Goal: Information Seeking & Learning: Find specific fact

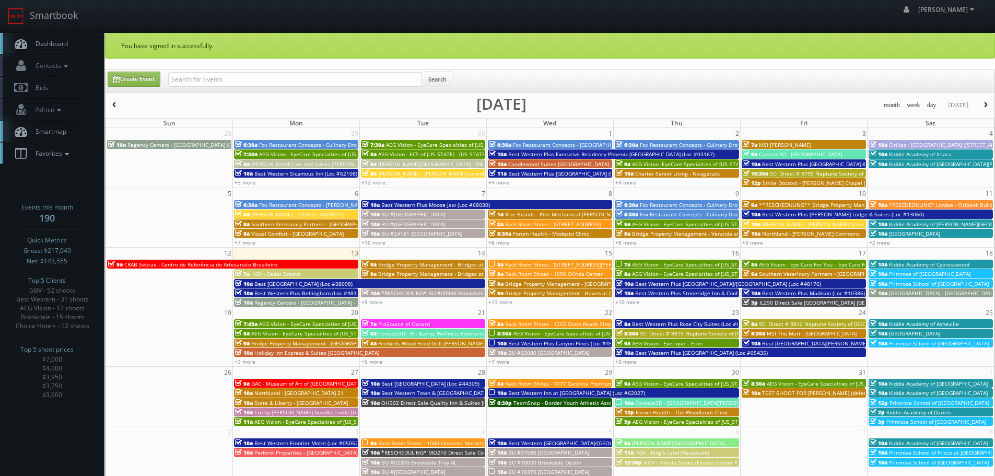
click at [68, 154] on icon at bounding box center [66, 153] width 9 height 7
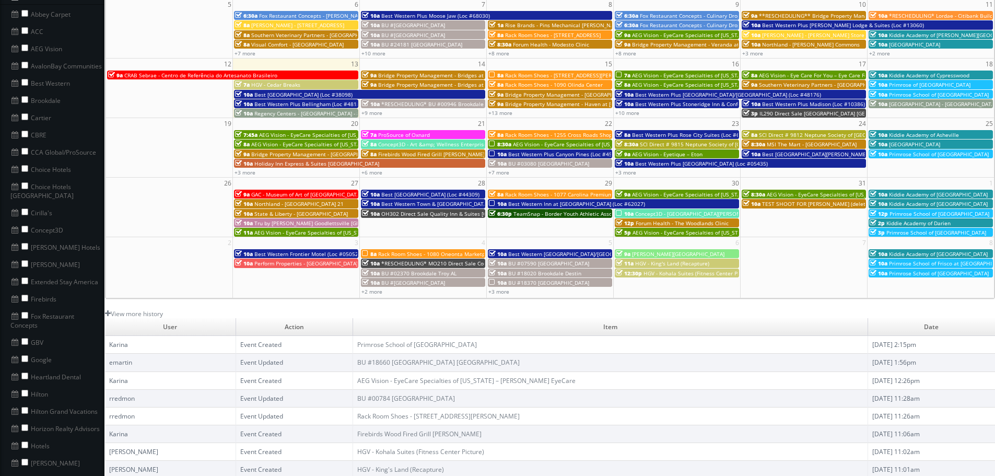
scroll to position [209, 0]
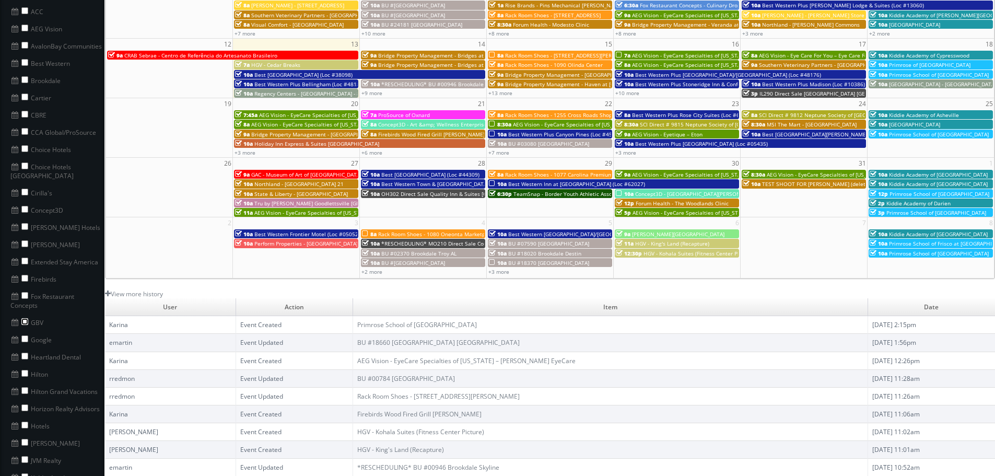
click at [24, 318] on input "checkbox" at bounding box center [24, 321] width 7 height 7
checkbox input "true"
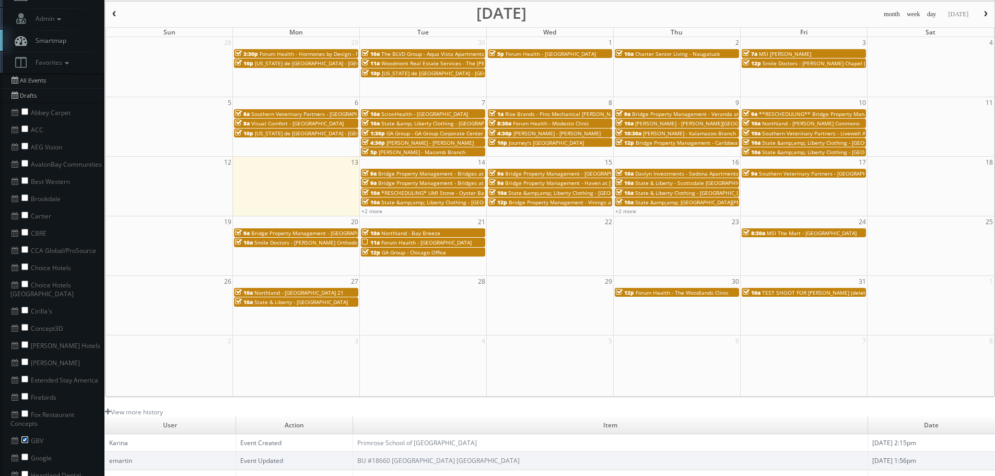
scroll to position [0, 0]
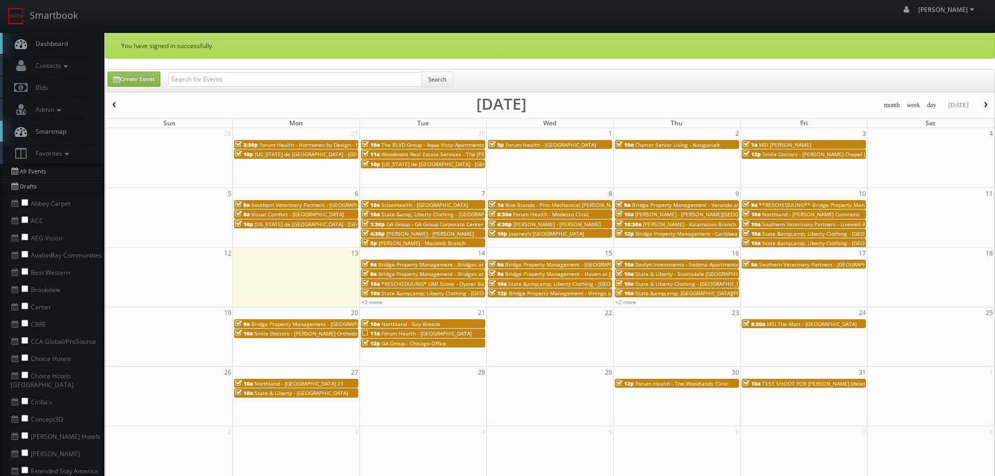
click at [317, 204] on span "Southern Veterinary Partners - [GEOGRAPHIC_DATA]" at bounding box center [316, 204] width 130 height 7
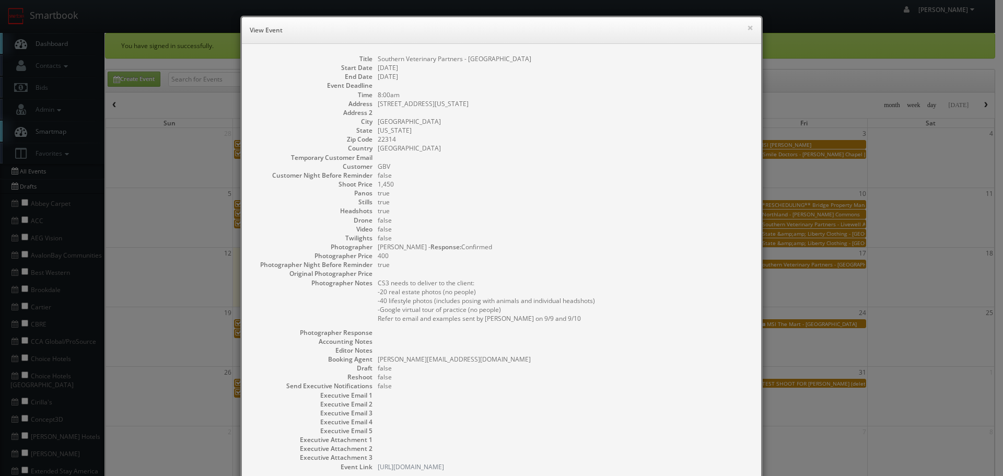
click at [750, 27] on div "× View Event" at bounding box center [501, 30] width 519 height 27
click at [748, 29] on button "×" at bounding box center [750, 27] width 6 height 7
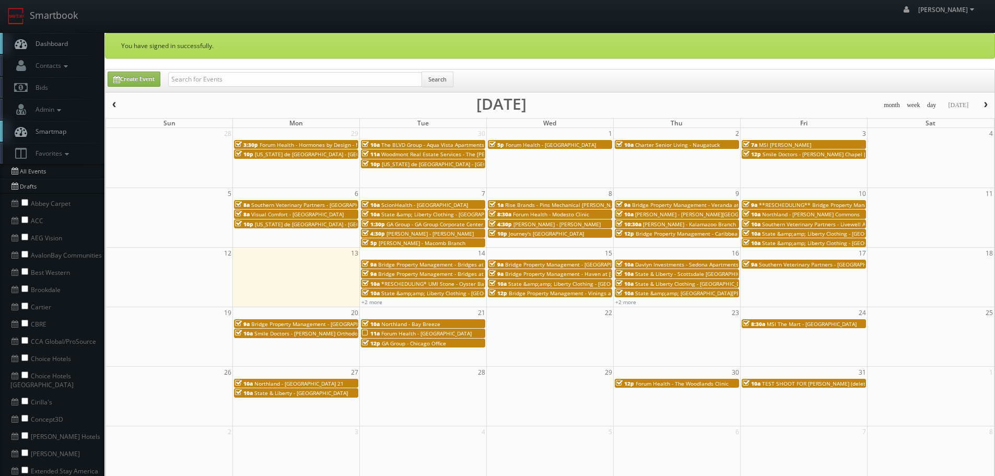
click at [199, 87] on div "Search" at bounding box center [310, 82] width 285 height 20
click at [201, 80] on input "text" at bounding box center [295, 79] width 254 height 15
type input "scion"
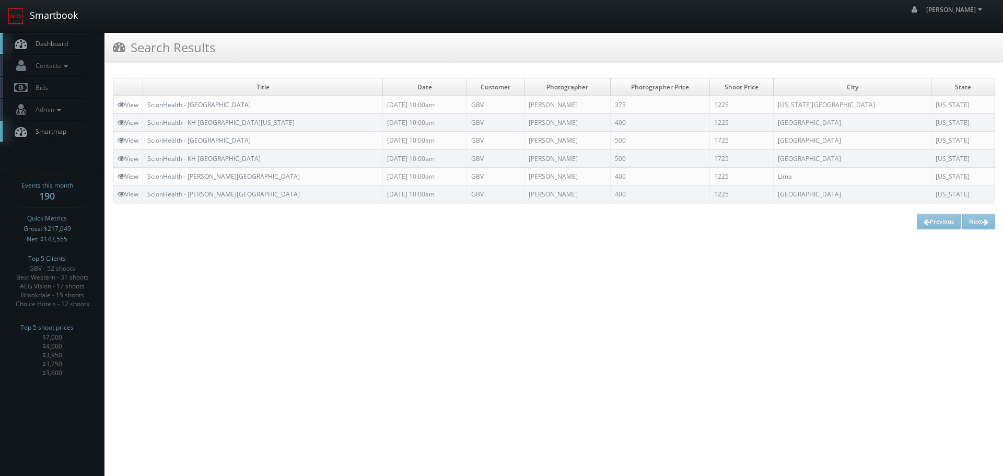
click at [80, 20] on link "Smartbook" at bounding box center [43, 16] width 86 height 32
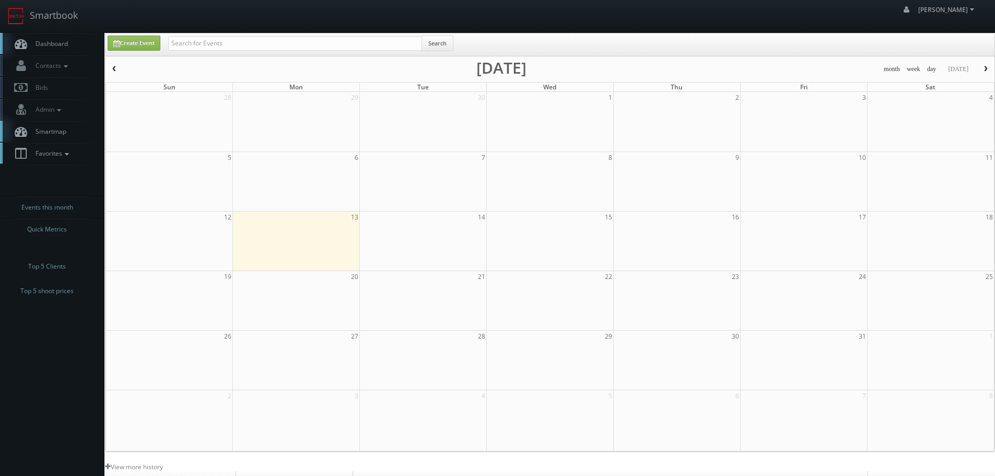
click at [77, 155] on link "Favorites" at bounding box center [52, 153] width 105 height 21
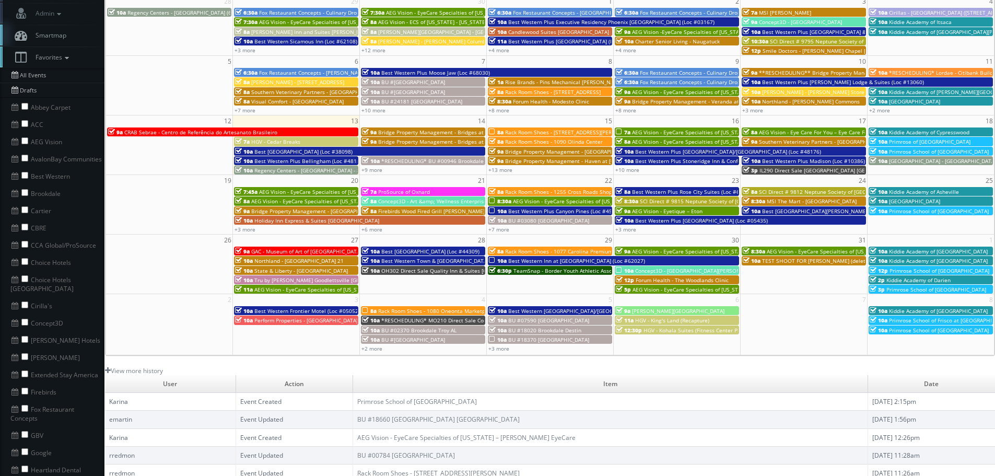
scroll to position [105, 0]
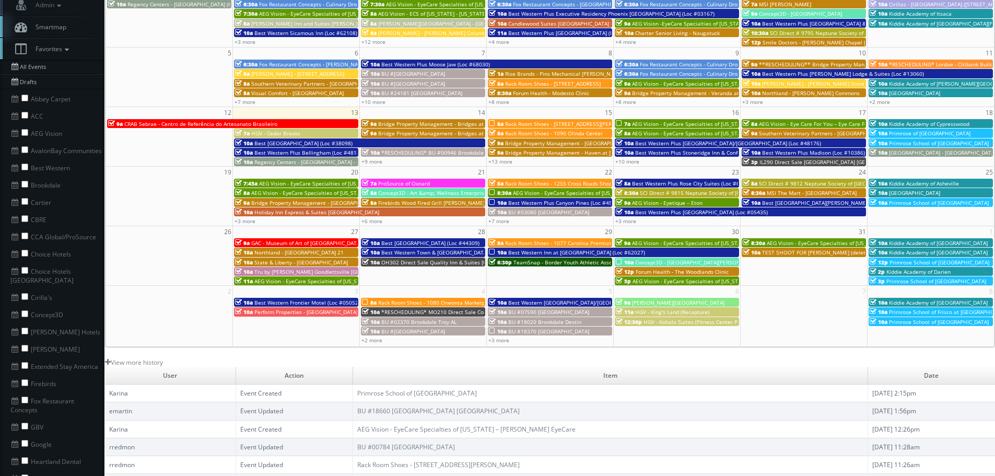
click at [22, 417] on li "GBV" at bounding box center [52, 425] width 105 height 17
click at [24, 423] on input "checkbox" at bounding box center [24, 426] width 7 height 7
checkbox input "true"
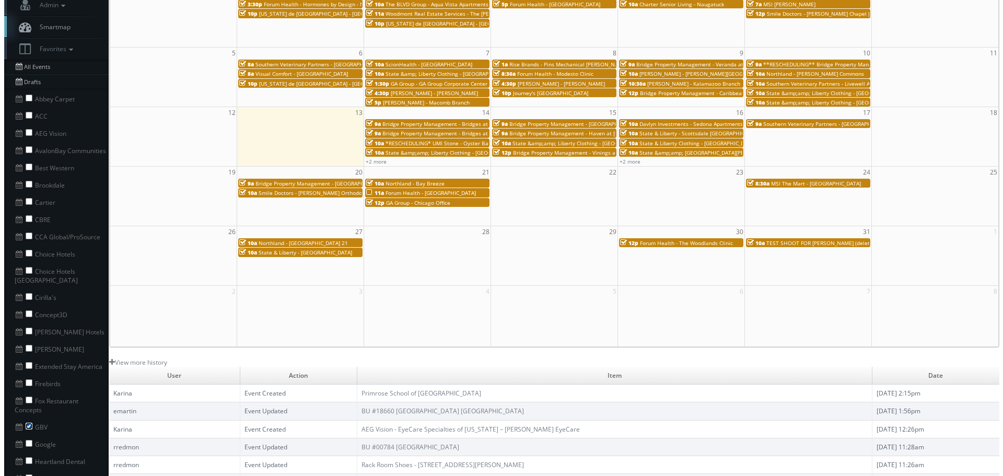
scroll to position [0, 0]
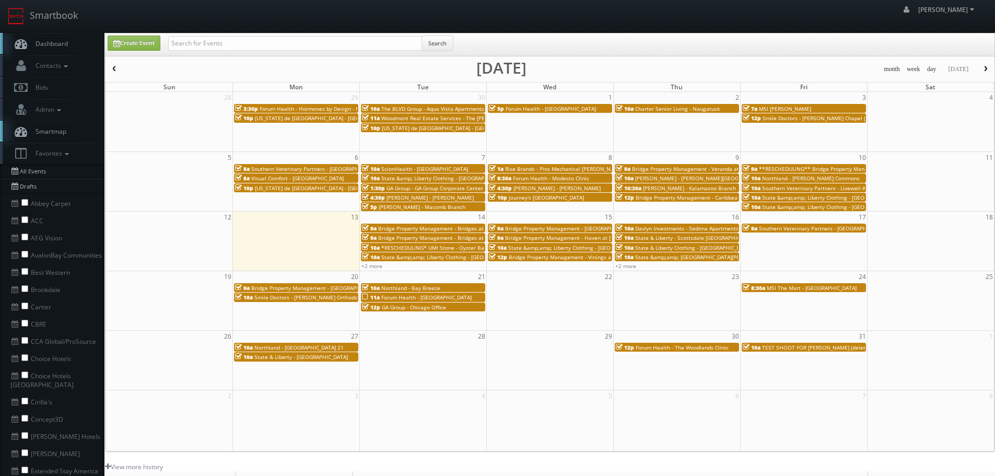
click at [419, 179] on span "State &amp; Liberty Clothing - Salt Lake City UT" at bounding box center [471, 178] width 181 height 7
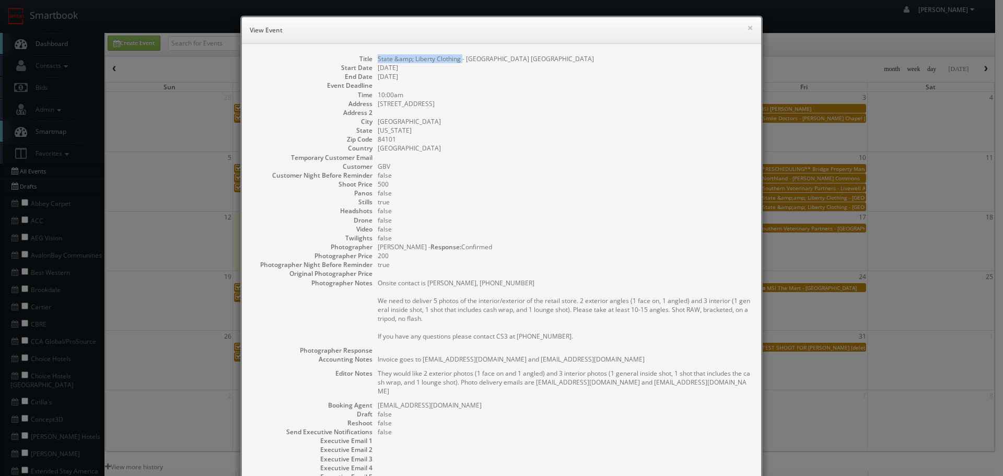
drag, startPoint x: 459, startPoint y: 59, endPoint x: 372, endPoint y: 56, distance: 87.3
click at [372, 56] on dl "Title State &amp; Liberty Clothing - Salt Lake City UT Start Date 10/07/2025 En…" at bounding box center [501, 285] width 498 height 462
copy dd "State &amp; Liberty Clothing"
click at [747, 24] on button "×" at bounding box center [750, 27] width 6 height 7
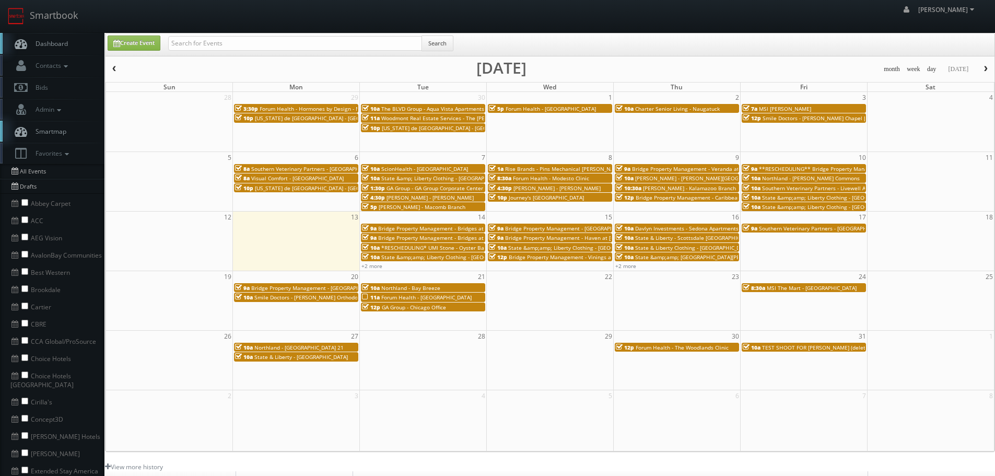
click at [428, 189] on span "GA Group - GA Group Corporate Center" at bounding box center [435, 187] width 97 height 7
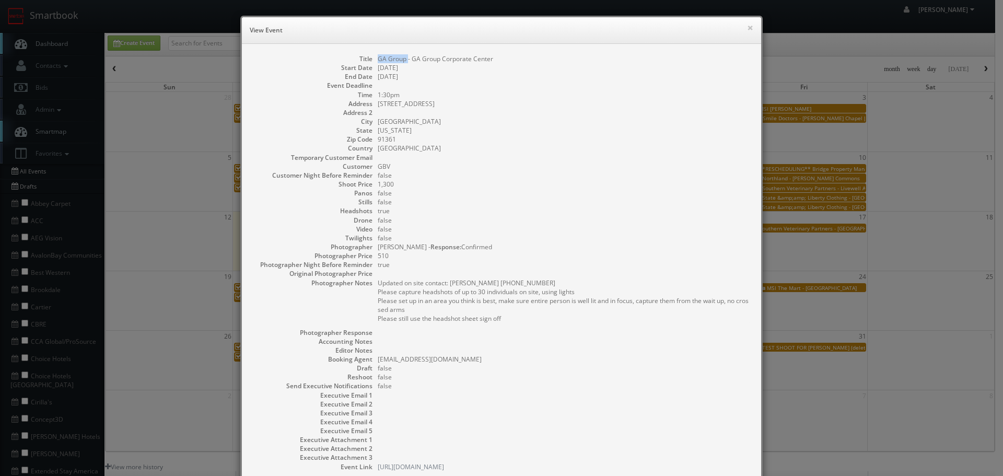
copy dd "GA Group"
drag, startPoint x: 401, startPoint y: 56, endPoint x: 373, endPoint y: 61, distance: 29.0
click at [373, 61] on dl "Title GA Group - GA Group Corporate Center Start Date 10/07/2025 End Date 10/07…" at bounding box center [501, 262] width 498 height 417
click at [525, 74] on dd "10/07/2025" at bounding box center [564, 76] width 373 height 9
copy dd "GA Group - GA Group Corporate Center"
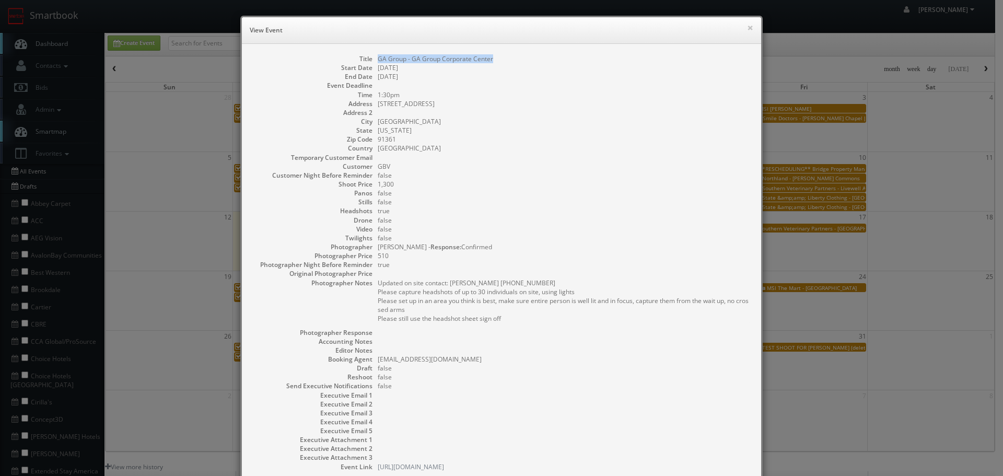
drag, startPoint x: 494, startPoint y: 59, endPoint x: 372, endPoint y: 57, distance: 121.7
click at [372, 57] on dl "Title GA Group - GA Group Corporate Center Start Date 10/07/2025 End Date 10/07…" at bounding box center [501, 262] width 498 height 417
click at [748, 25] on button "×" at bounding box center [750, 27] width 6 height 7
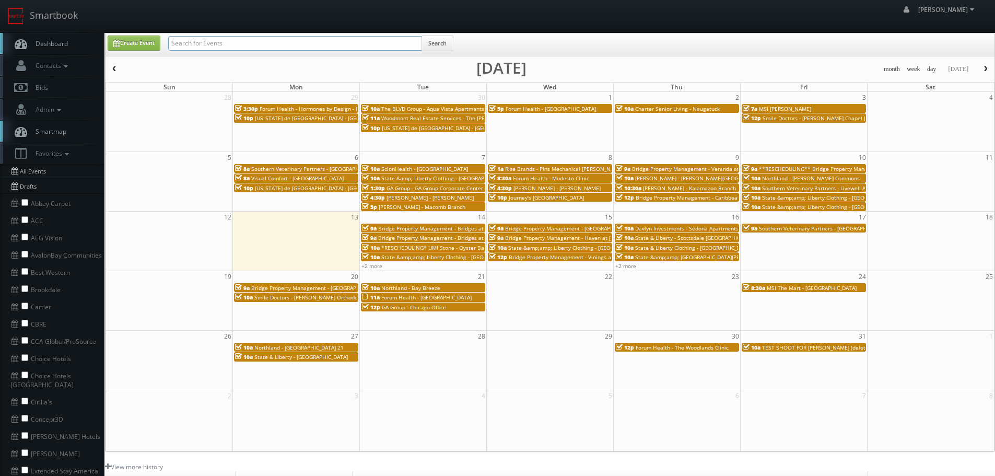
click at [228, 49] on input "text" at bounding box center [295, 43] width 254 height 15
click at [71, 21] on link "Smartbook" at bounding box center [43, 16] width 86 height 32
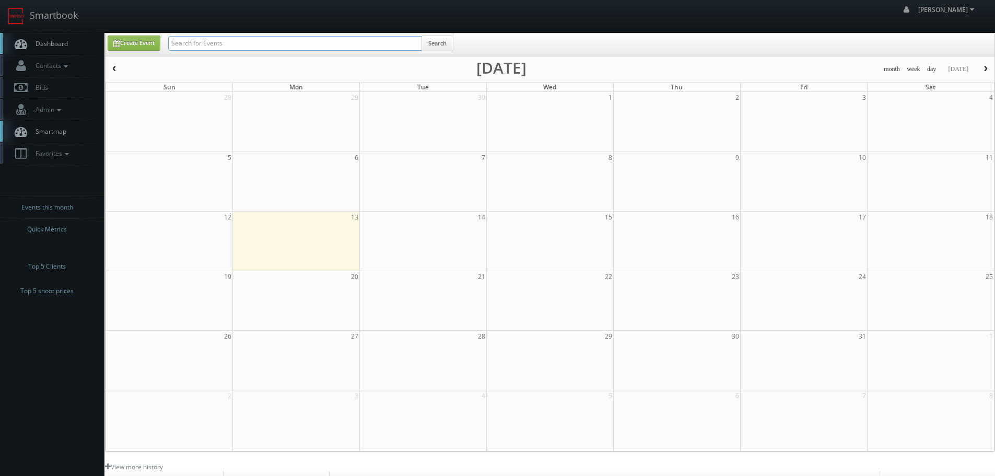
click at [240, 45] on input "text" at bounding box center [295, 43] width 254 height 15
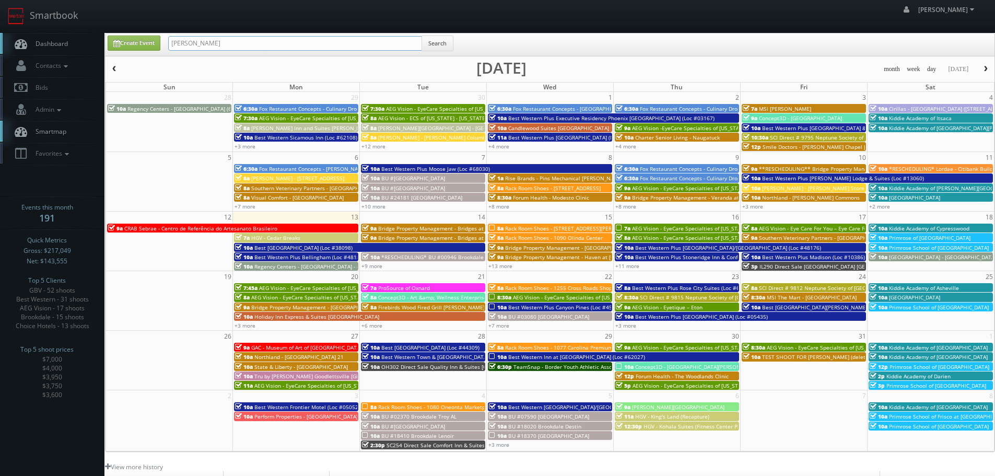
type input "behler"
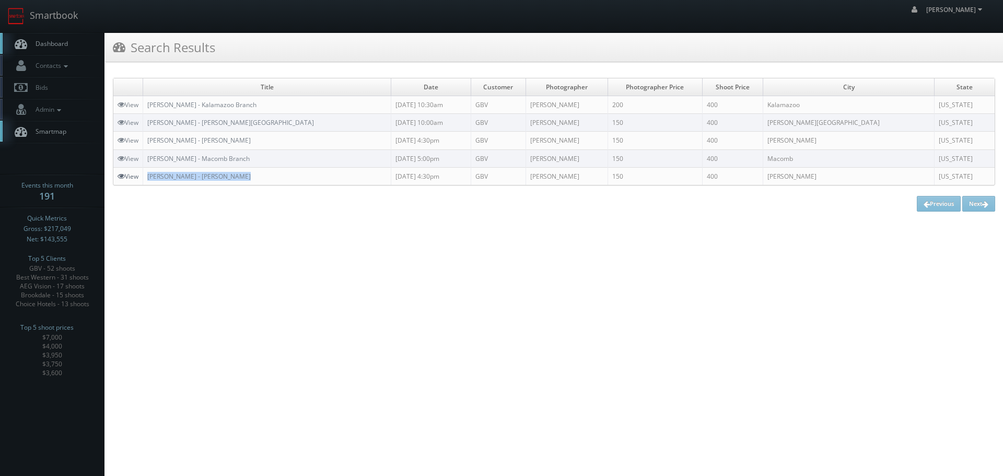
copy tr "w Behler- Young - Warren Branch"
drag, startPoint x: 287, startPoint y: 177, endPoint x: 134, endPoint y: 180, distance: 153.1
click at [134, 180] on tr "View Behler- Young - Warren Branch 10/07/2025 4:30pm GBV Ryan Lines 150 400 War…" at bounding box center [553, 176] width 881 height 18
click at [366, 268] on html "Smartbook Toggle Side Navigation Toggle Top Navigation robert robert Profile Lo…" at bounding box center [501, 238] width 1003 height 476
copy link "[PERSON_NAME] - [PERSON_NAME]"
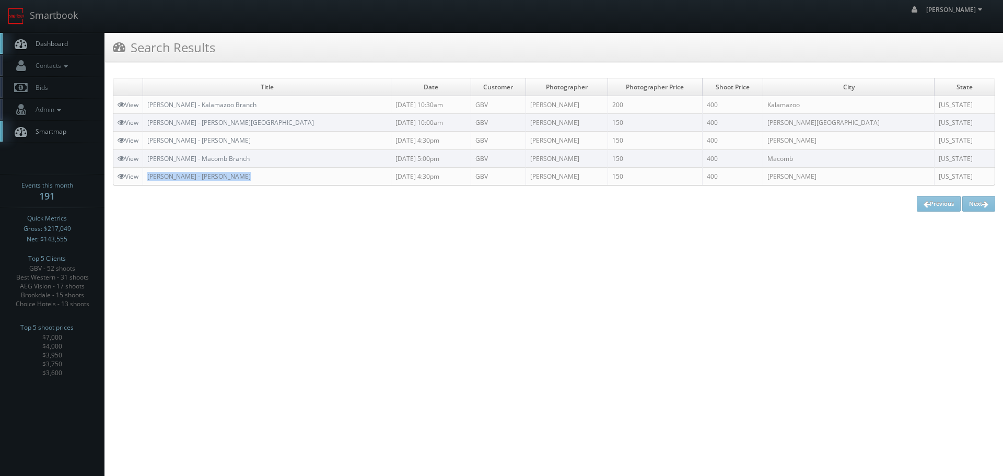
drag, startPoint x: 253, startPoint y: 177, endPoint x: 148, endPoint y: 178, distance: 105.0
click at [148, 178] on td "[PERSON_NAME] - [PERSON_NAME]" at bounding box center [267, 176] width 248 height 18
copy link "[PERSON_NAME] - Macomb Branch"
drag, startPoint x: 257, startPoint y: 157, endPoint x: 103, endPoint y: 172, distance: 153.8
click at [147, 157] on td "[PERSON_NAME] - Macomb Branch" at bounding box center [267, 158] width 248 height 18
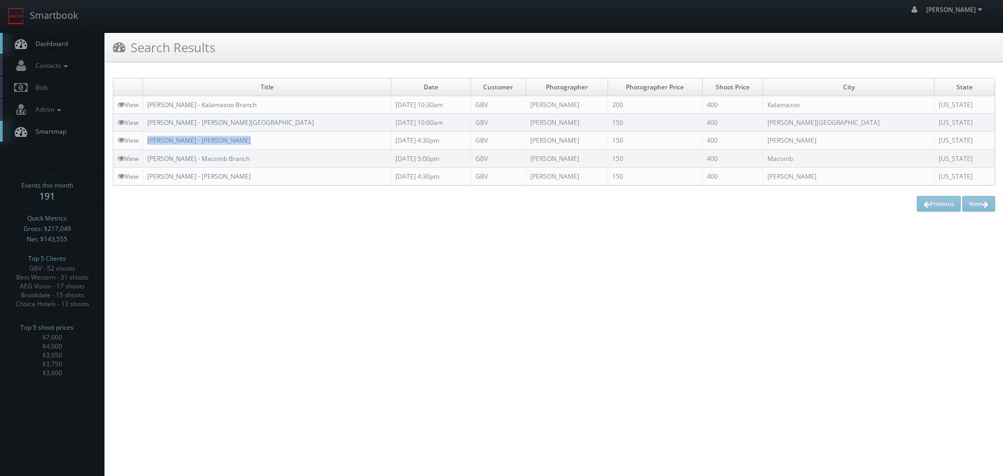
copy link "[PERSON_NAME] - [PERSON_NAME]"
drag, startPoint x: 243, startPoint y: 140, endPoint x: 148, endPoint y: 141, distance: 95.6
click at [148, 141] on td "[PERSON_NAME] - [PERSON_NAME]" at bounding box center [267, 141] width 248 height 18
copy link "[PERSON_NAME] - [PERSON_NAME][GEOGRAPHIC_DATA]"
drag, startPoint x: 280, startPoint y: 123, endPoint x: 148, endPoint y: 123, distance: 131.7
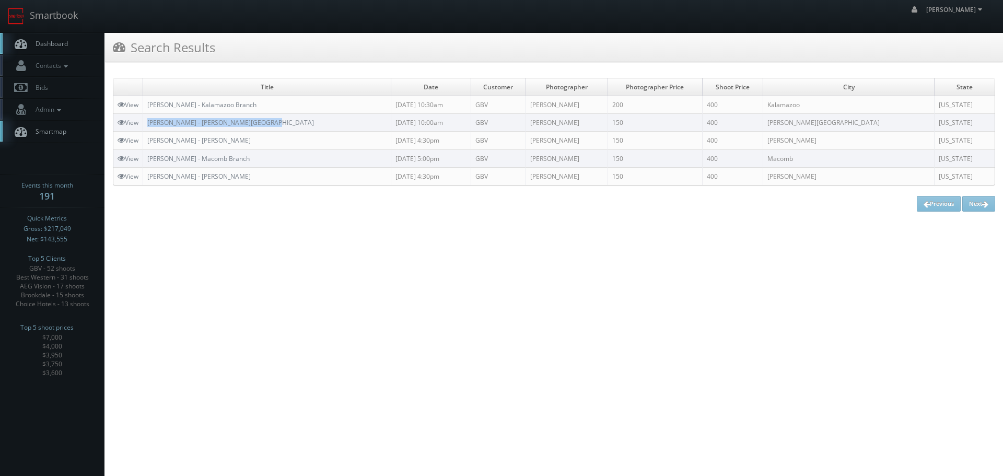
click at [148, 123] on td "[PERSON_NAME] - [PERSON_NAME][GEOGRAPHIC_DATA]" at bounding box center [267, 123] width 248 height 18
copy tr "[PERSON_NAME] - Kalamazoo Branch"
drag, startPoint x: 276, startPoint y: 97, endPoint x: 140, endPoint y: 102, distance: 136.0
click at [140, 102] on tr "View Behler- Young - Kalamazoo Branch 10/09/2025 10:30am GBV David Sparks 200 4…" at bounding box center [553, 105] width 881 height 18
click at [69, 19] on link "Smartbook" at bounding box center [43, 16] width 86 height 32
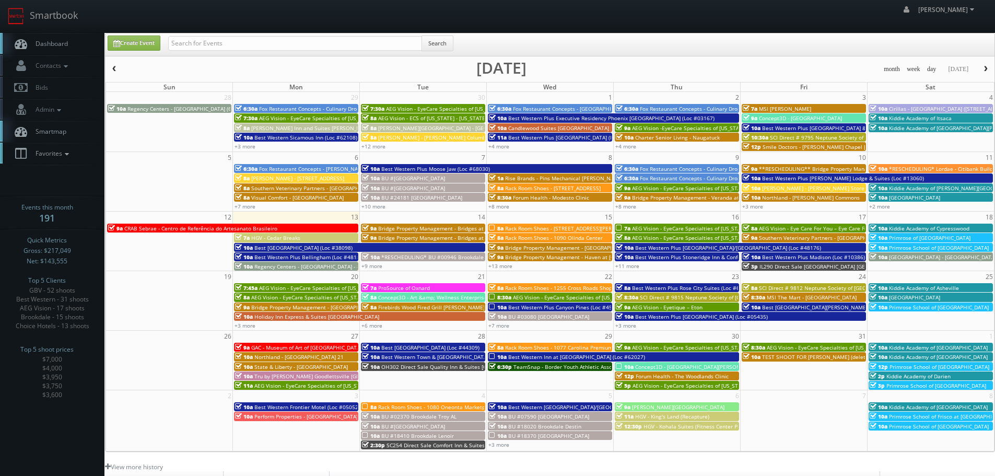
click at [64, 160] on link "Favorites" at bounding box center [52, 153] width 105 height 21
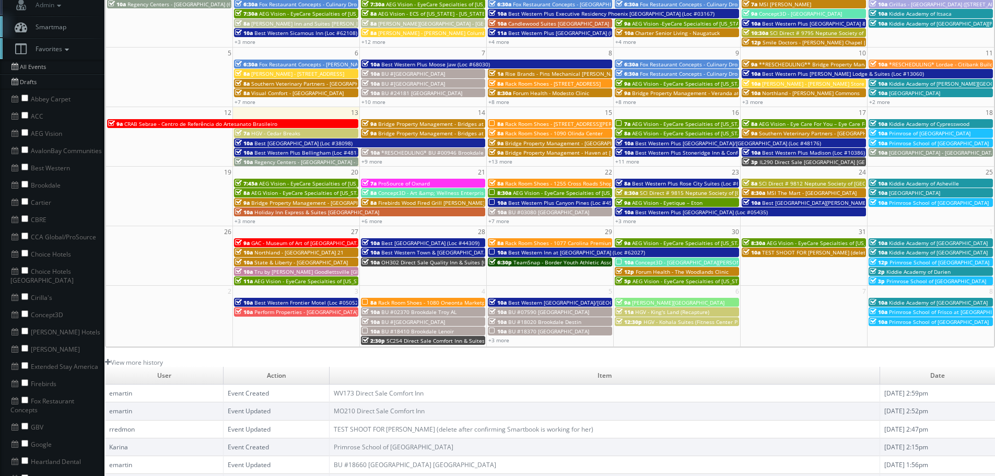
scroll to position [157, 0]
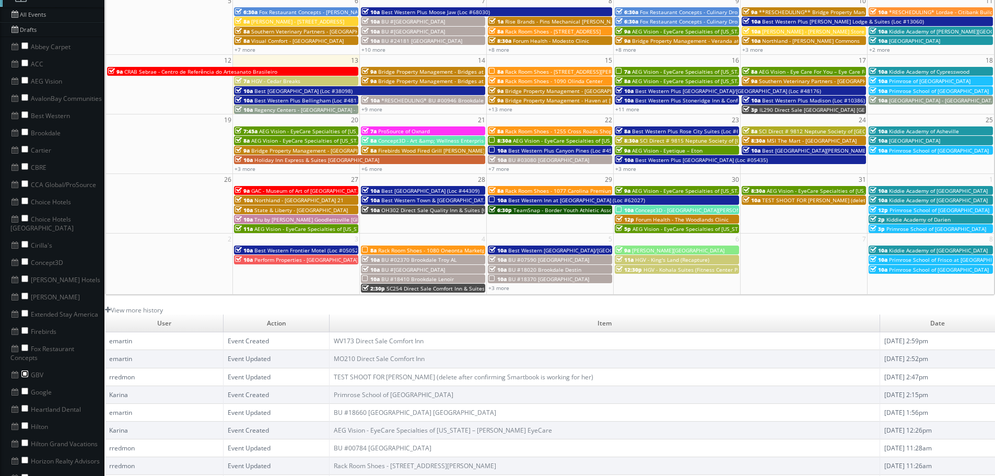
click at [26, 370] on input "checkbox" at bounding box center [24, 373] width 7 height 7
checkbox input "true"
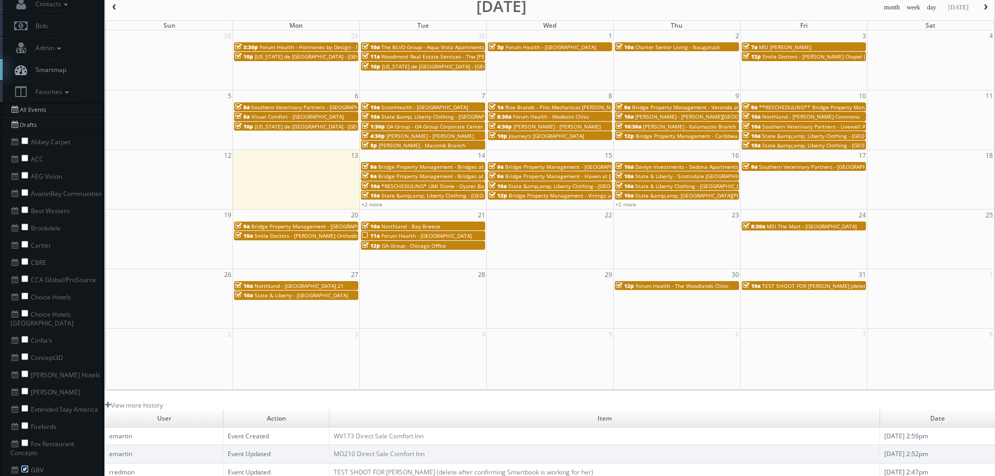
scroll to position [0, 0]
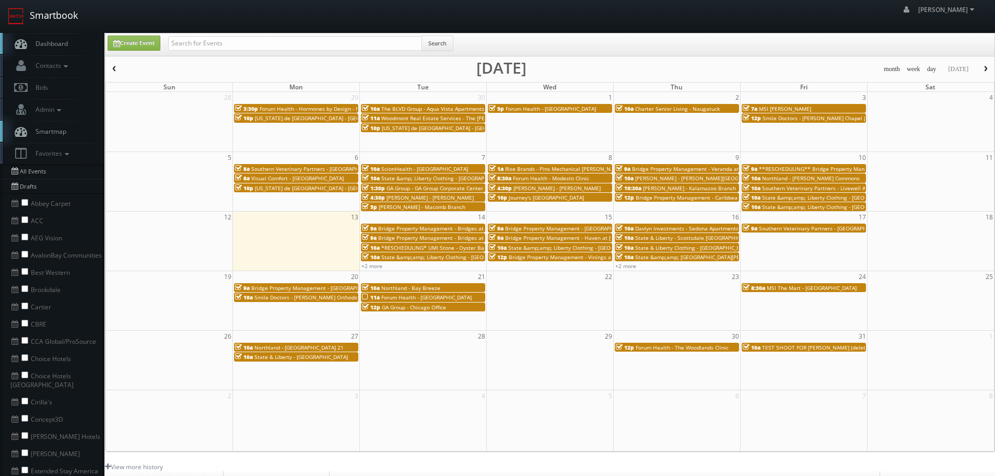
click at [53, 26] on link "Smartbook" at bounding box center [43, 16] width 86 height 32
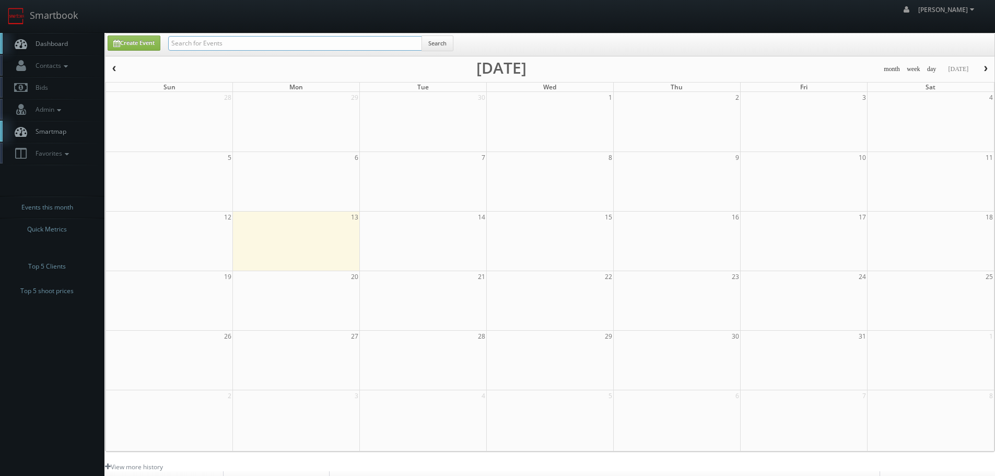
click at [196, 43] on input "text" at bounding box center [295, 43] width 254 height 15
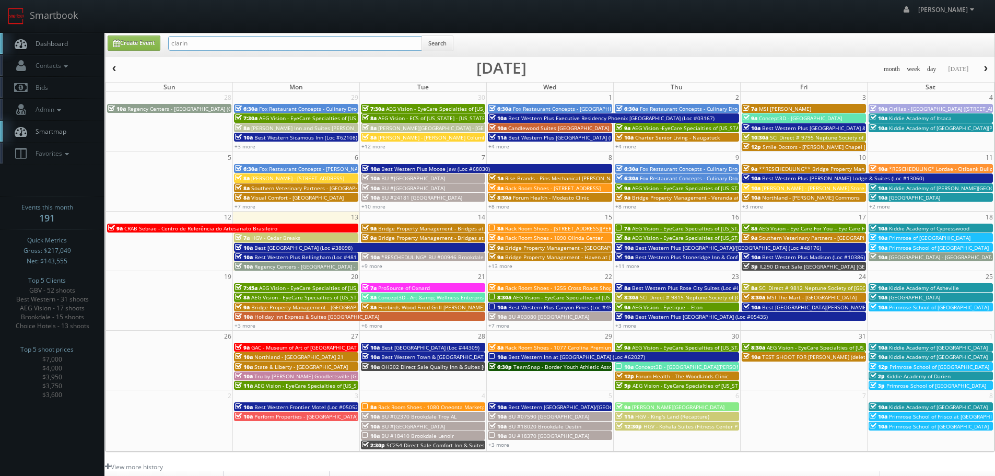
type input "clarin"
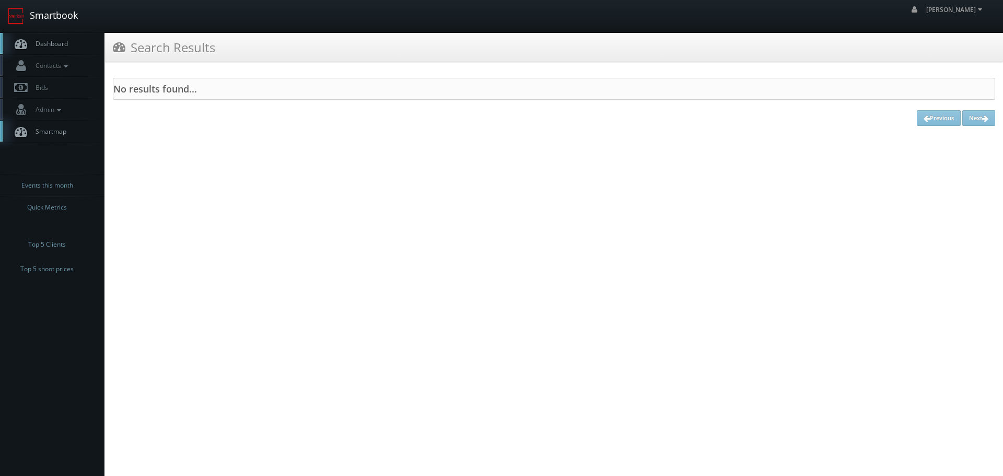
click at [68, 21] on link "Smartbook" at bounding box center [43, 16] width 86 height 32
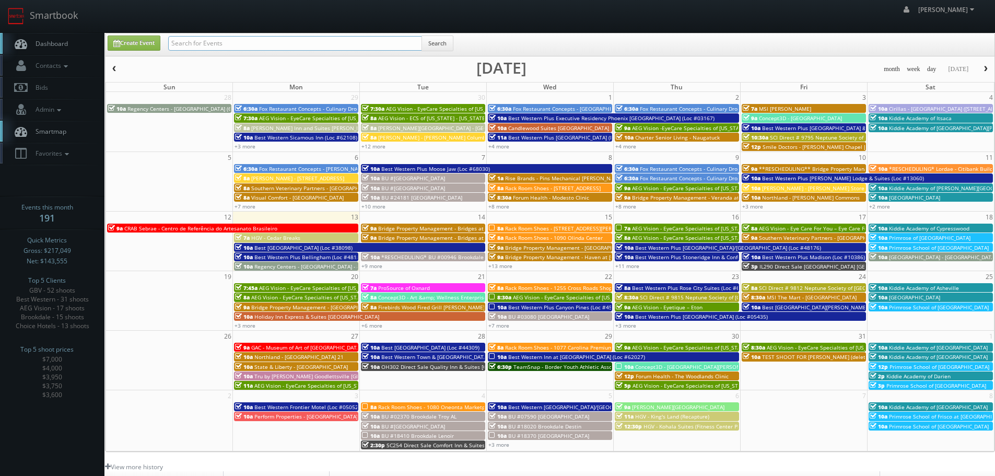
click at [216, 50] on input "text" at bounding box center [295, 43] width 254 height 15
type input "la prairie"
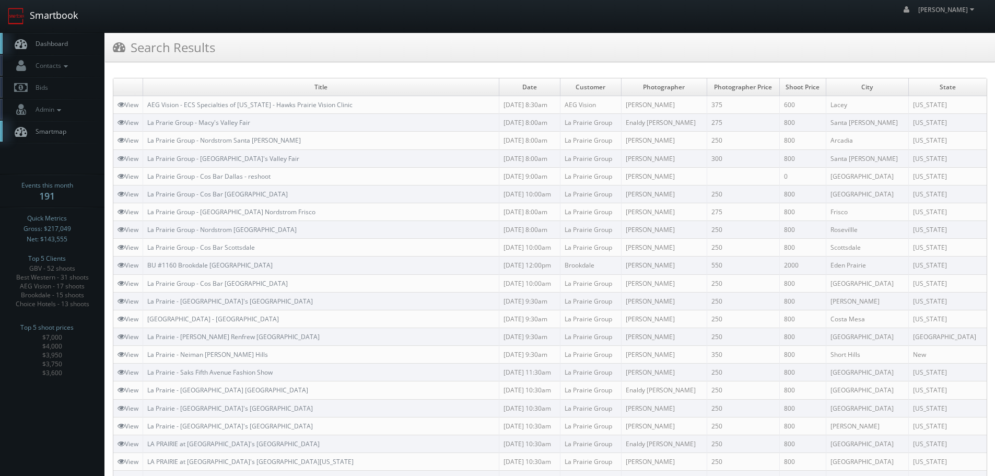
click at [60, 21] on link "Smartbook" at bounding box center [43, 16] width 86 height 32
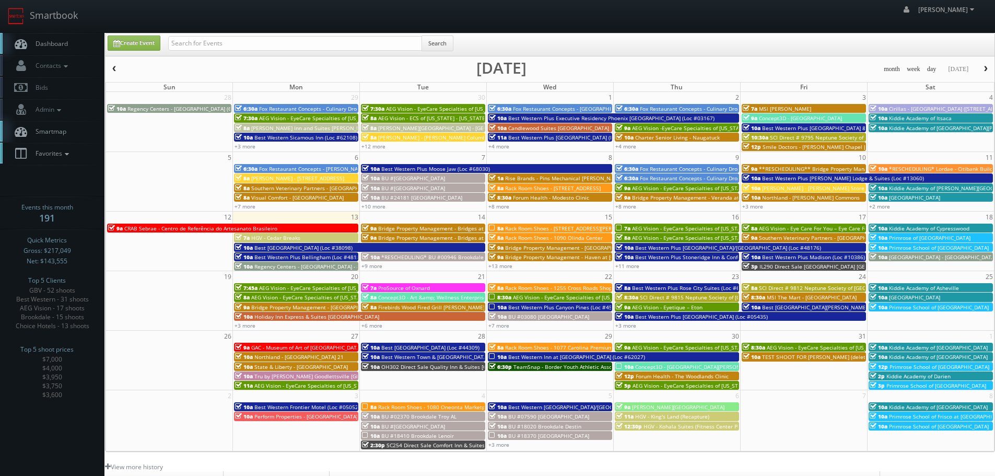
click at [57, 159] on link "Favorites" at bounding box center [52, 153] width 105 height 21
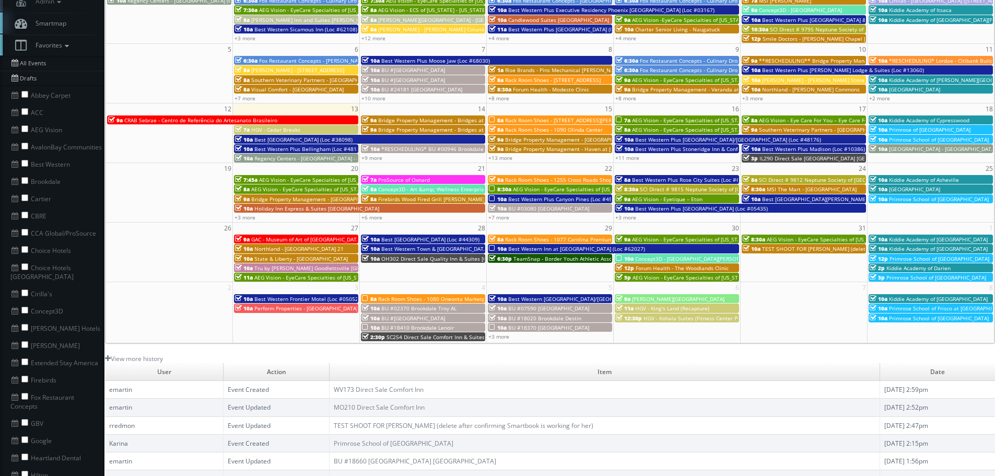
scroll to position [261, 0]
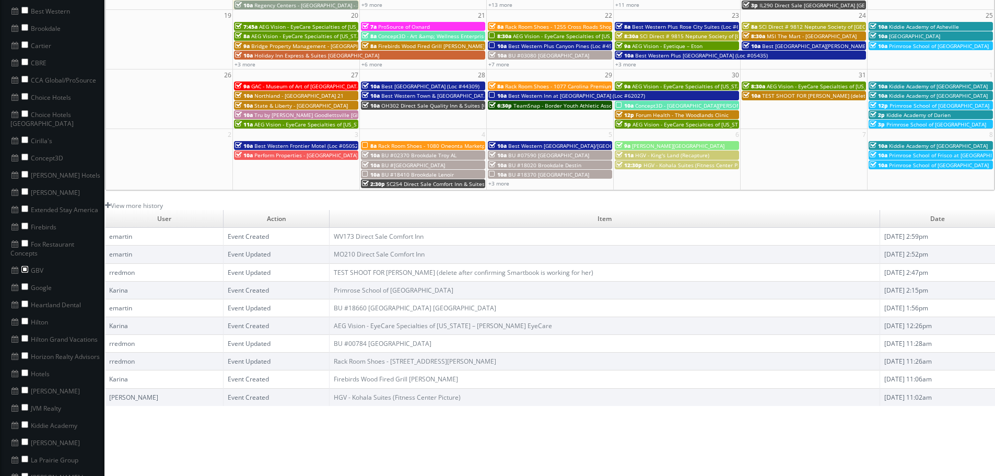
click at [25, 266] on input "checkbox" at bounding box center [24, 269] width 7 height 7
checkbox input "true"
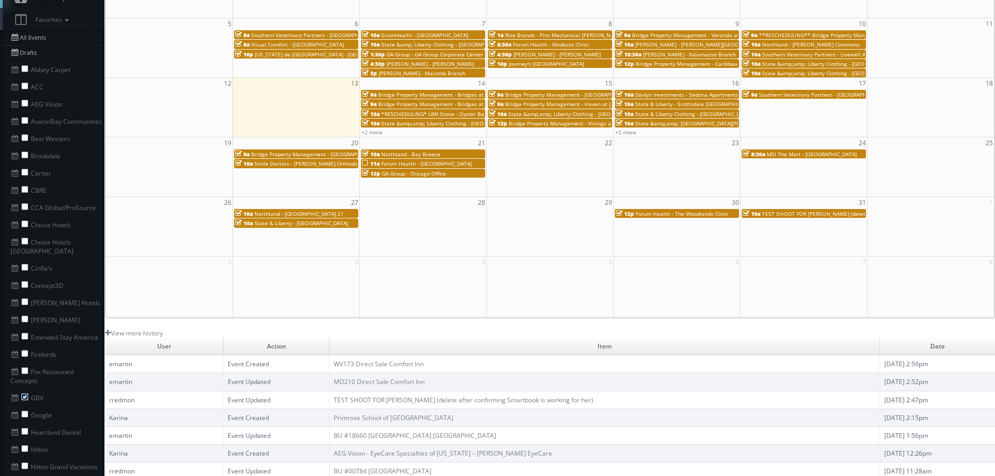
scroll to position [0, 0]
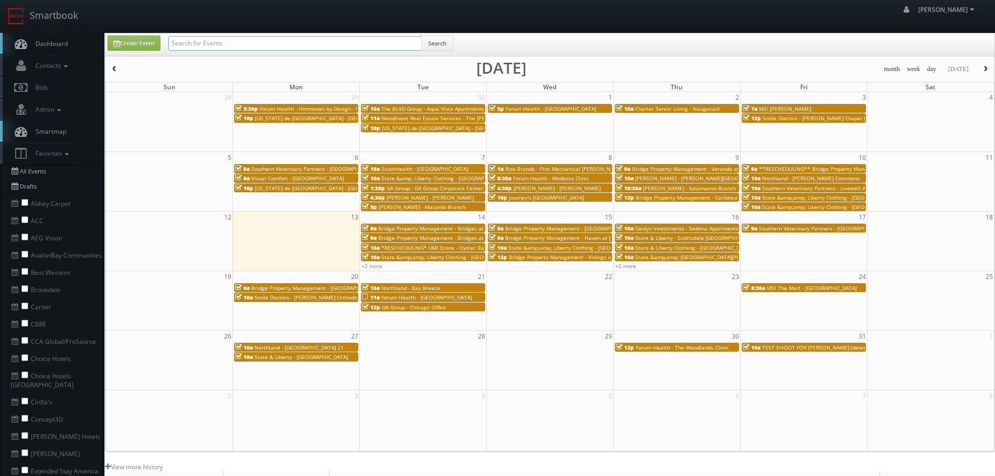
click at [213, 45] on input "text" at bounding box center [295, 43] width 254 height 15
type input "forum"
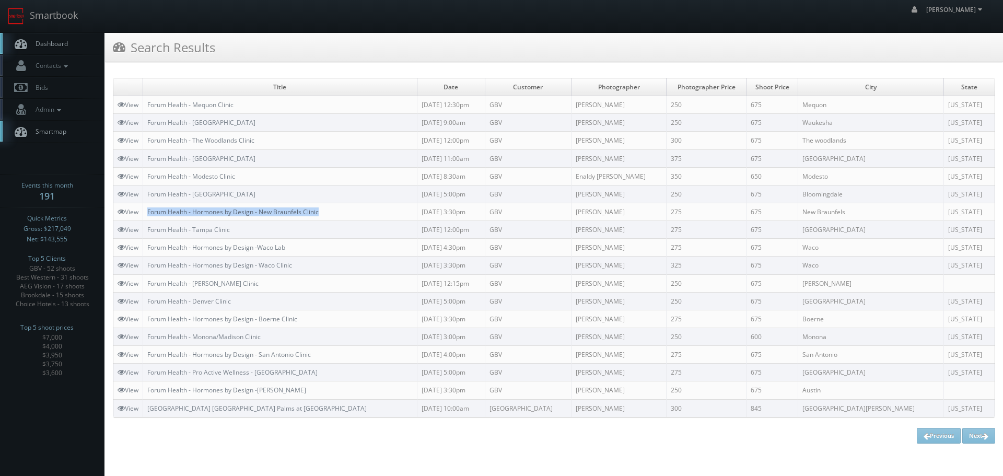
drag, startPoint x: 348, startPoint y: 214, endPoint x: 149, endPoint y: 210, distance: 199.1
click at [149, 210] on td "Forum Health - Hormones by Design - New Braunfels Clinic" at bounding box center [280, 212] width 274 height 18
copy link "Forum Health - Bloomingdale Clinic"
drag, startPoint x: 267, startPoint y: 188, endPoint x: 150, endPoint y: 191, distance: 117.1
click at [150, 191] on td "Forum Health - Bloomingdale Clinic" at bounding box center [280, 194] width 274 height 18
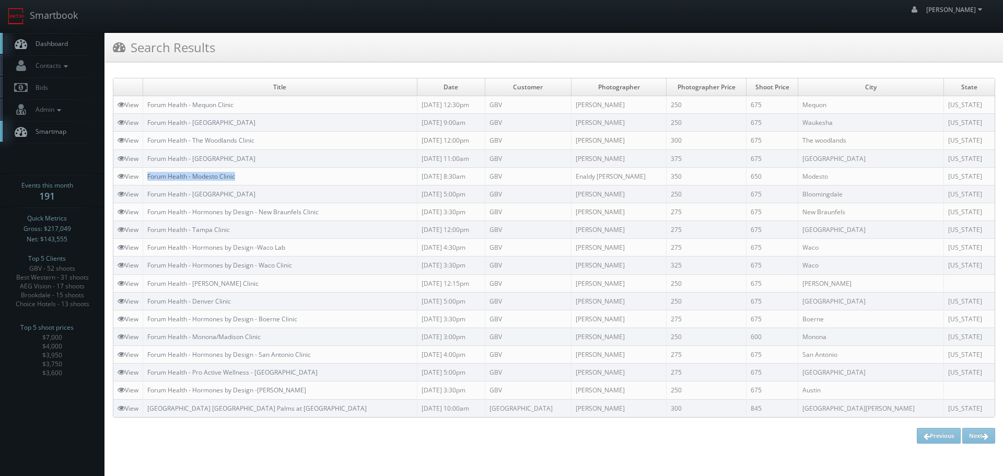
copy link "Forum Health - Modesto Clinic"
drag, startPoint x: 271, startPoint y: 179, endPoint x: 150, endPoint y: 172, distance: 120.9
click at [150, 172] on td "Forum Health - Modesto Clinic" at bounding box center [280, 176] width 274 height 18
click at [133, 179] on link "View" at bounding box center [128, 176] width 21 height 9
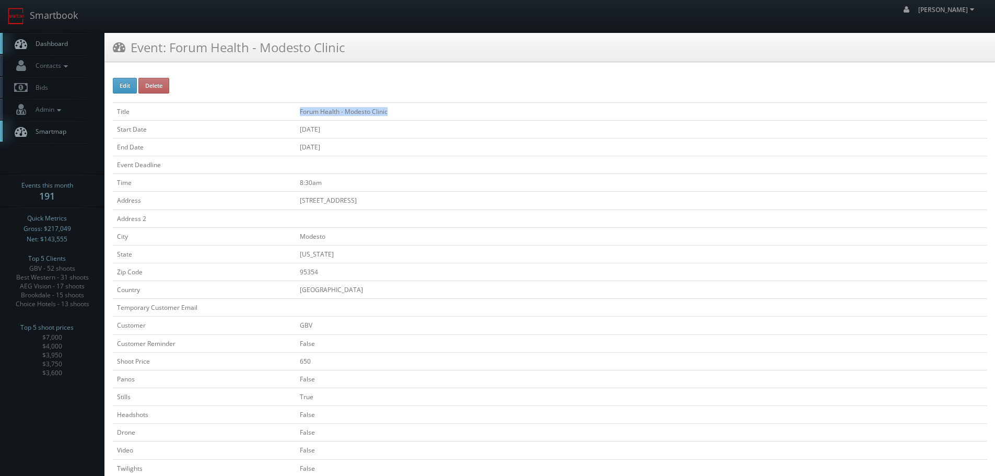
copy tr "Forum Health - Modesto Clinic"
drag, startPoint x: 425, startPoint y: 112, endPoint x: 304, endPoint y: 106, distance: 121.4
click at [291, 110] on tr "Title Forum Health - Modesto Clinic" at bounding box center [550, 111] width 875 height 18
